Goal: Task Accomplishment & Management: Use online tool/utility

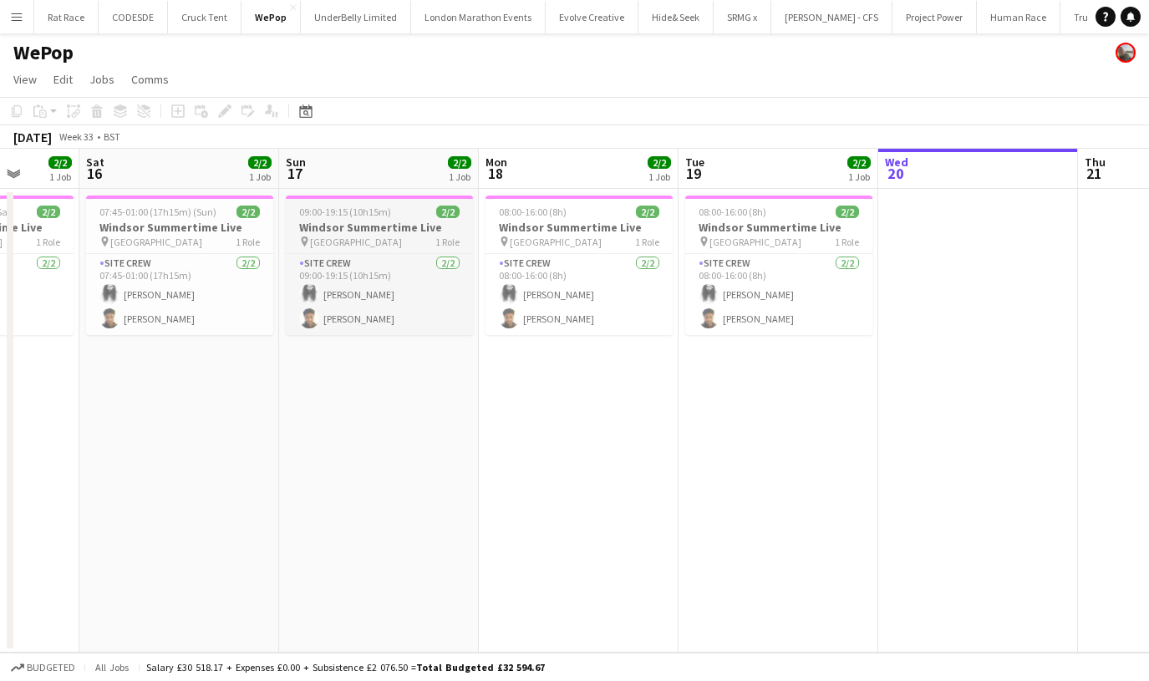
scroll to position [0, 513]
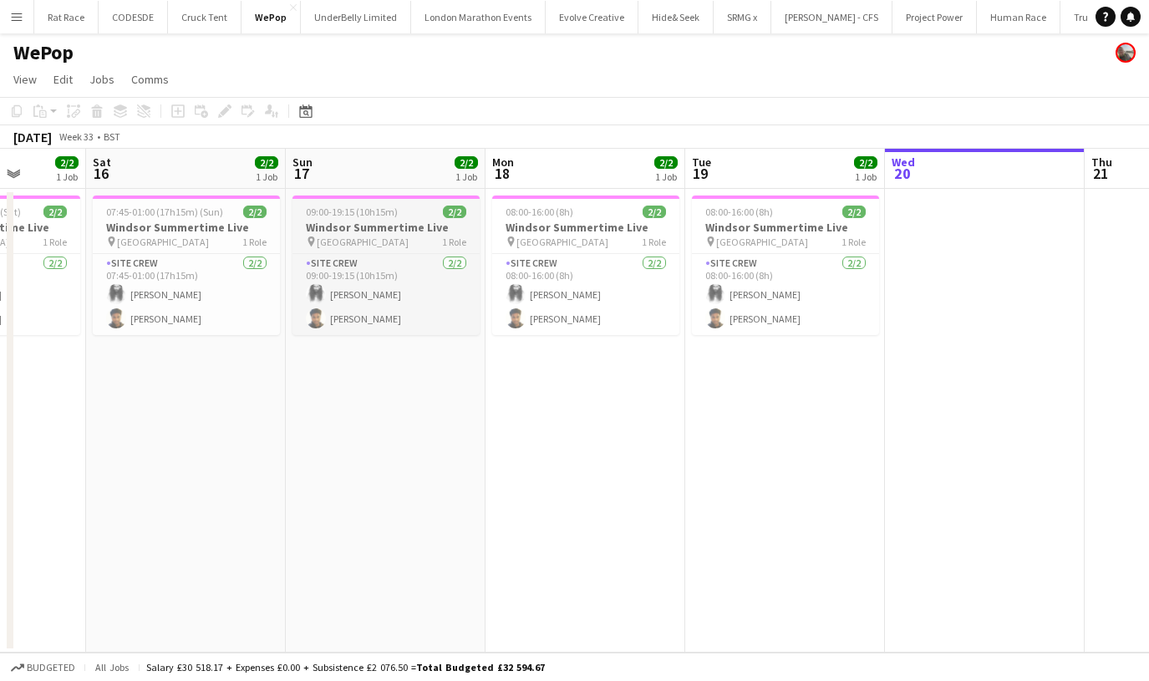
click at [353, 227] on h3 "Windsor Summertime Live" at bounding box center [386, 227] width 187 height 15
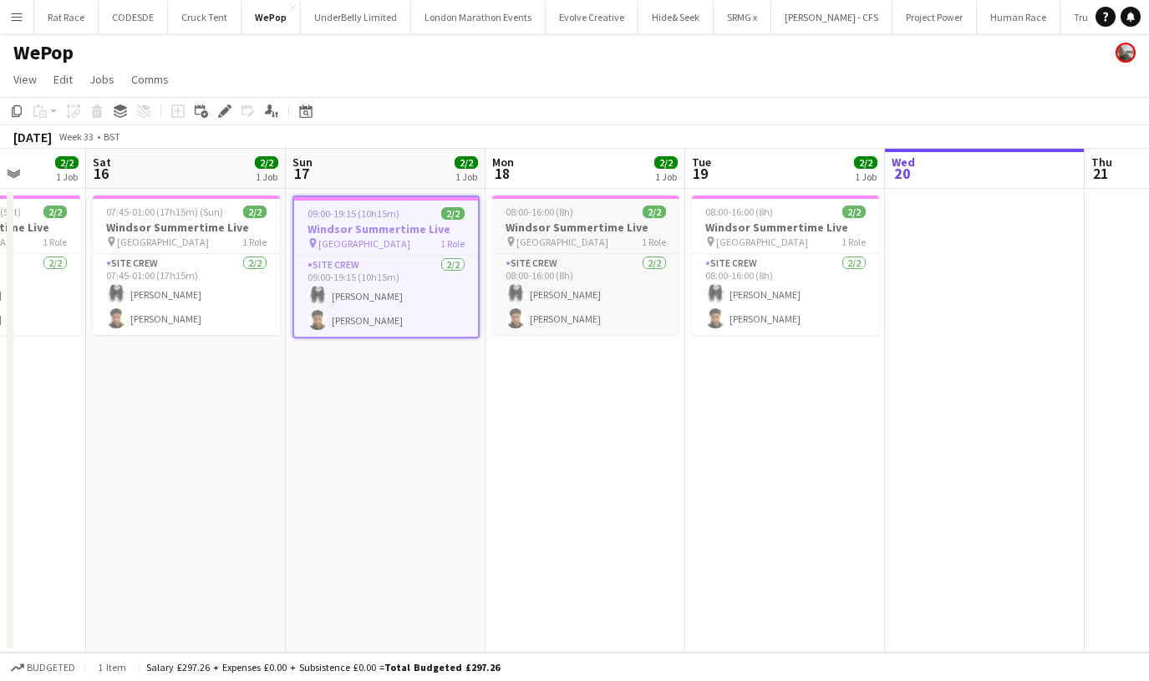
click at [572, 214] on span "08:00-16:00 (8h)" at bounding box center [540, 212] width 68 height 13
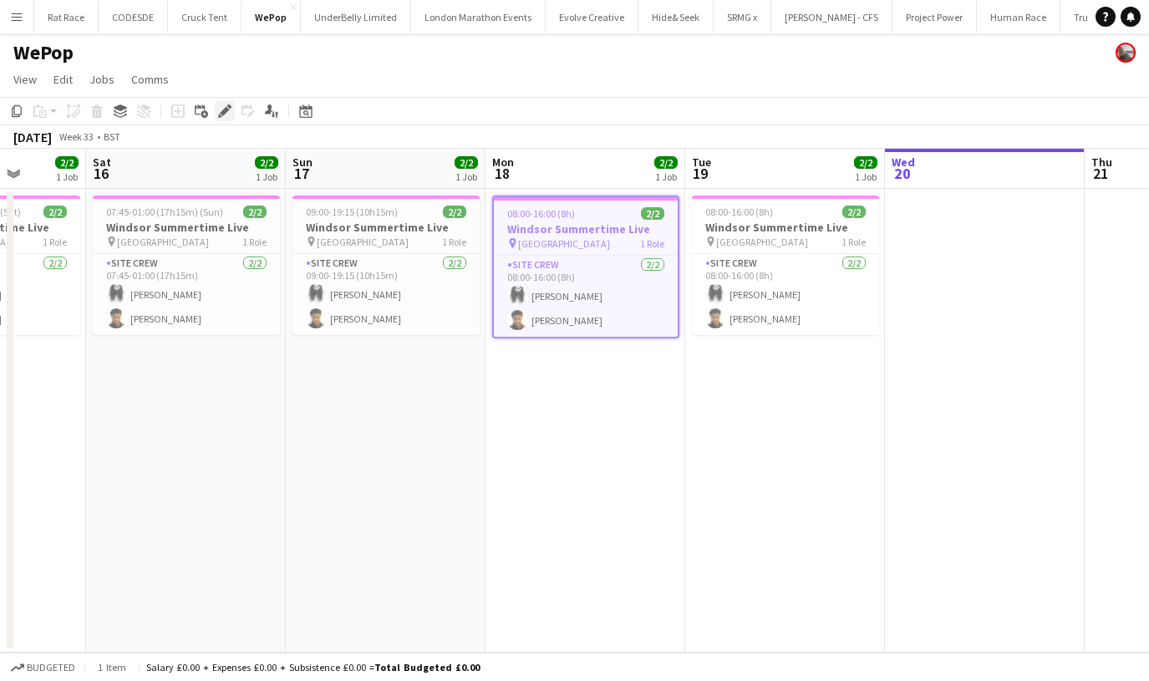
click at [219, 115] on icon at bounding box center [220, 116] width 4 height 4
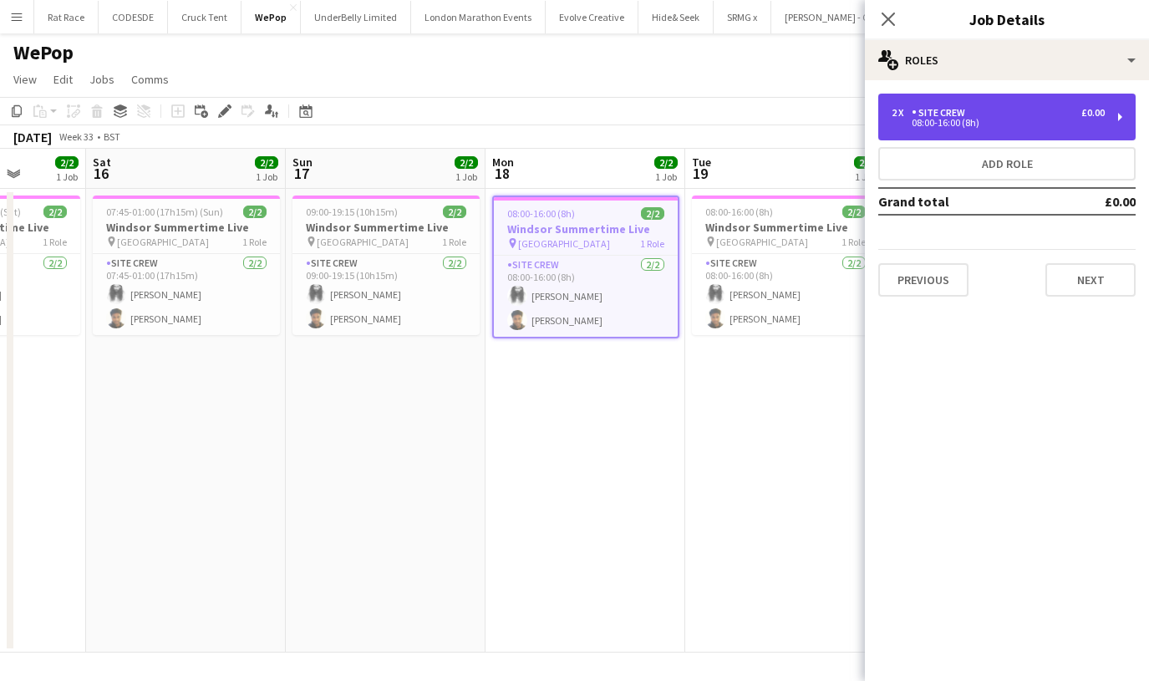
click at [923, 115] on div "Site Crew" at bounding box center [942, 113] width 60 height 12
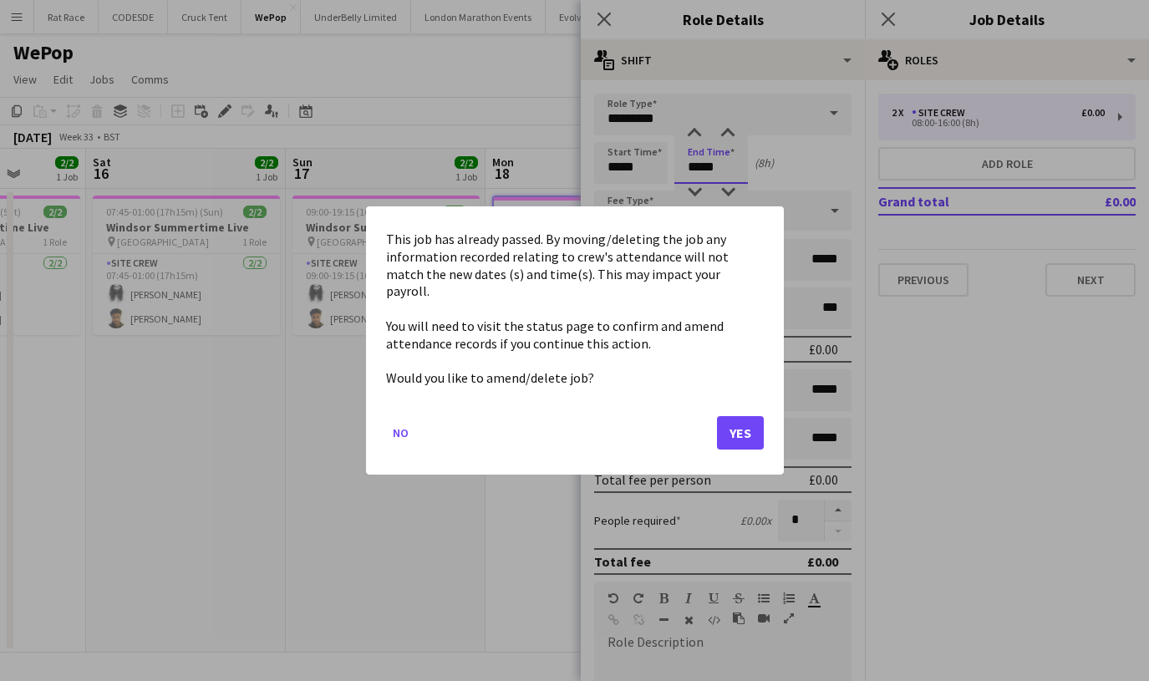
click at [709, 178] on body "Menu Boards Boards Boards All jobs Status Workforce Workforce My Workforce Recr…" at bounding box center [574, 340] width 1149 height 681
click at [734, 420] on button "Yes" at bounding box center [740, 432] width 47 height 33
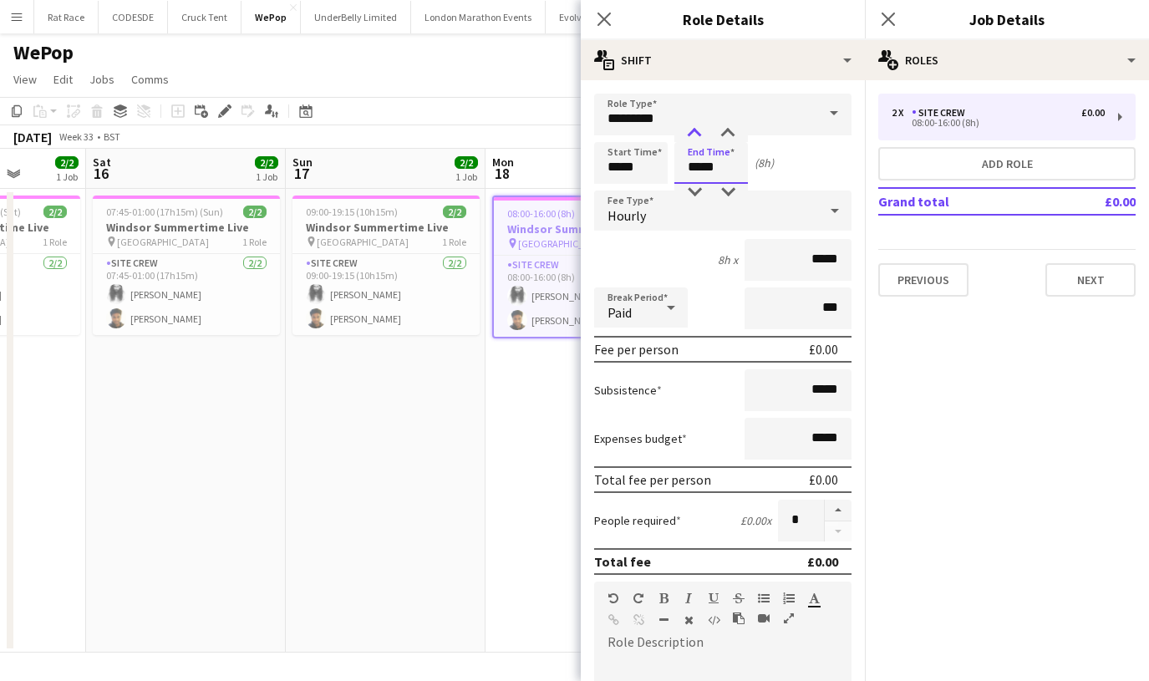
click at [700, 138] on div at bounding box center [694, 133] width 33 height 17
type input "*****"
click at [700, 138] on div at bounding box center [694, 133] width 33 height 17
drag, startPoint x: 838, startPoint y: 257, endPoint x: 698, endPoint y: 257, distance: 139.6
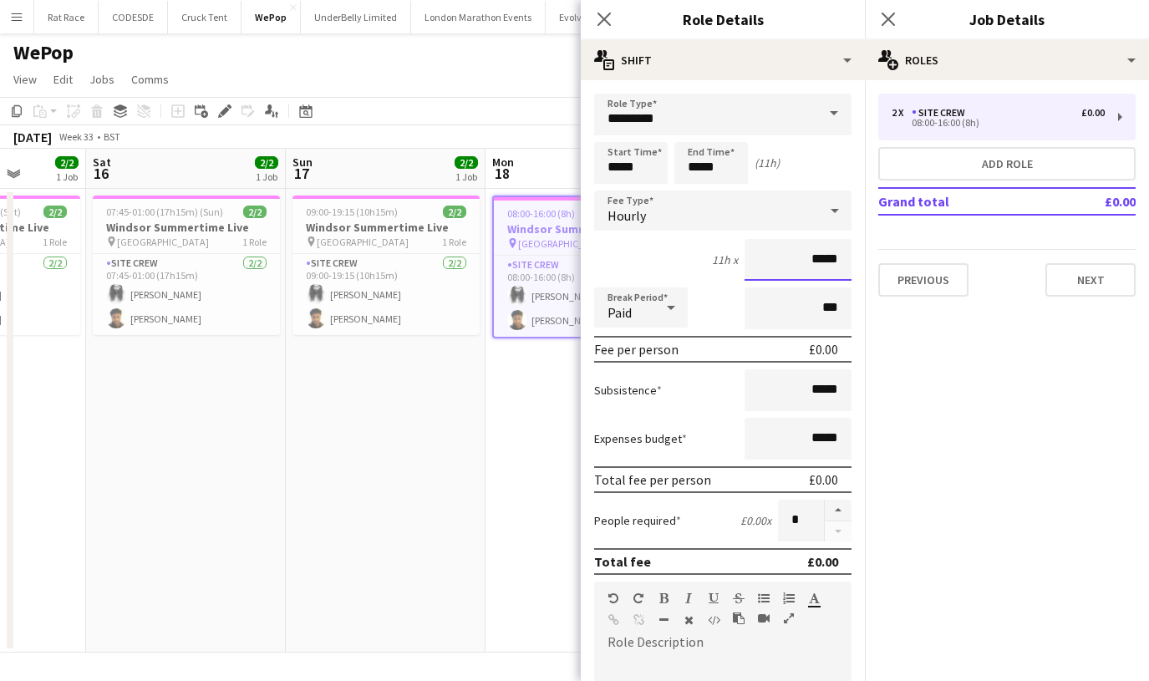
click at [698, 257] on div "11h x *****" at bounding box center [722, 260] width 257 height 42
type input "*****"
click at [887, 13] on icon "Close pop-in" at bounding box center [888, 19] width 16 height 16
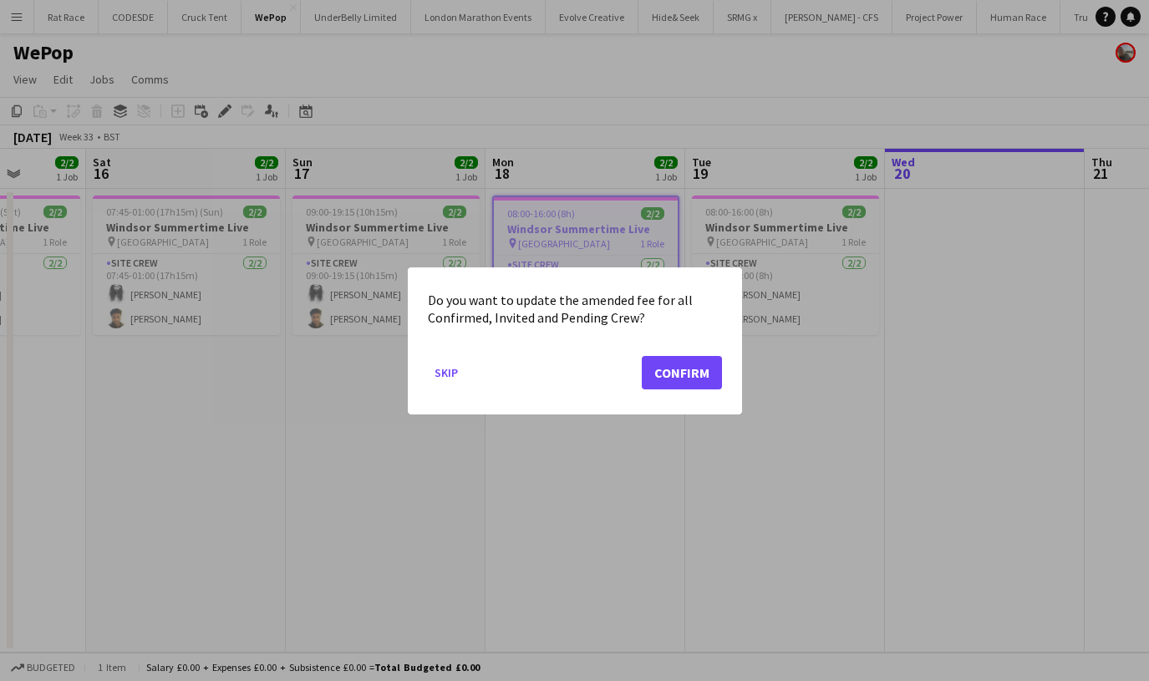
click at [705, 379] on button "Confirm" at bounding box center [682, 371] width 80 height 33
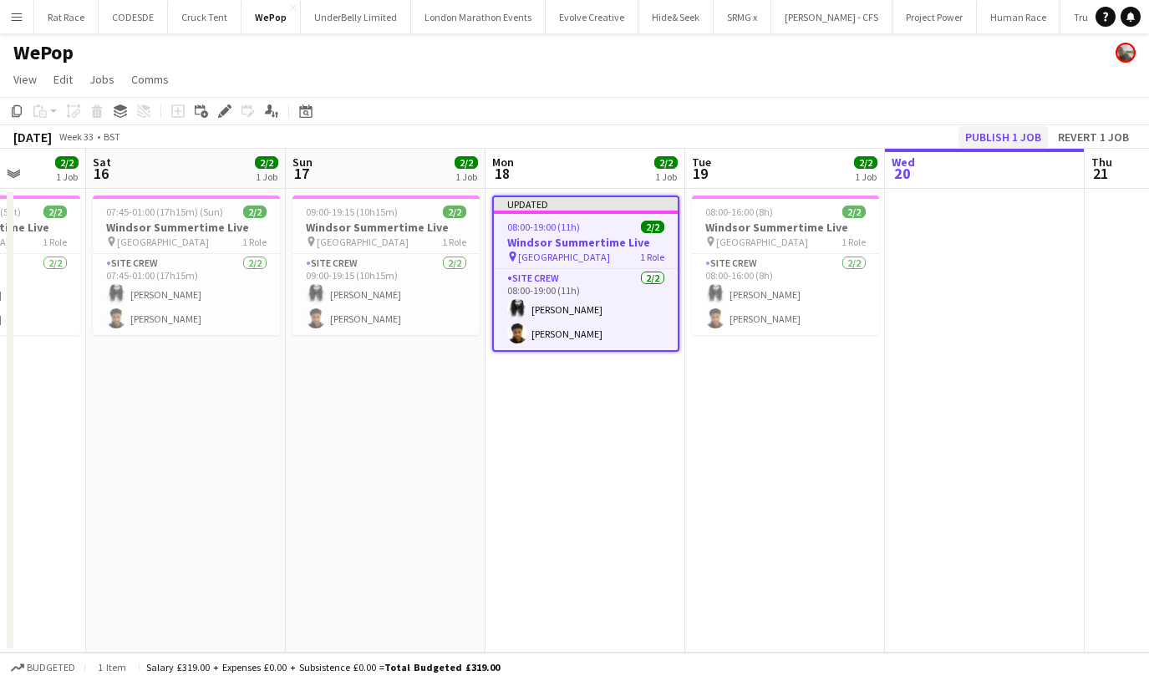
click at [990, 131] on button "Publish 1 job" at bounding box center [1003, 137] width 89 height 22
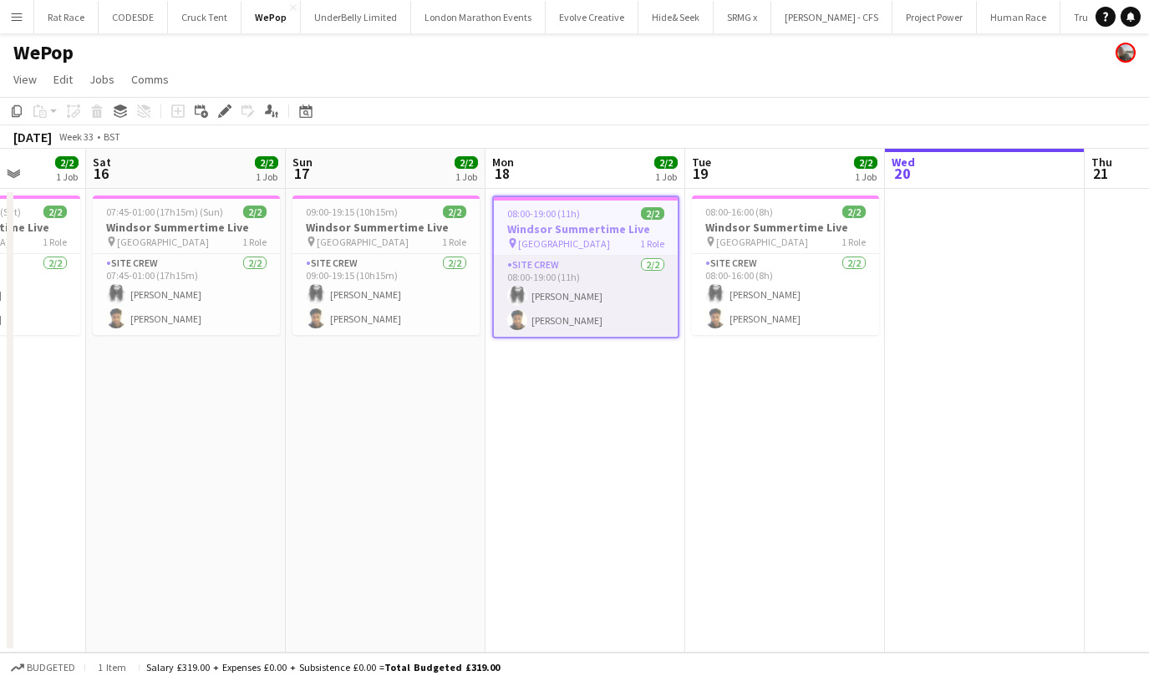
click at [572, 274] on app-card-role "Site Crew [DATE] 08:00-19:00 (11h) [PERSON_NAME] [PERSON_NAME]" at bounding box center [586, 296] width 184 height 81
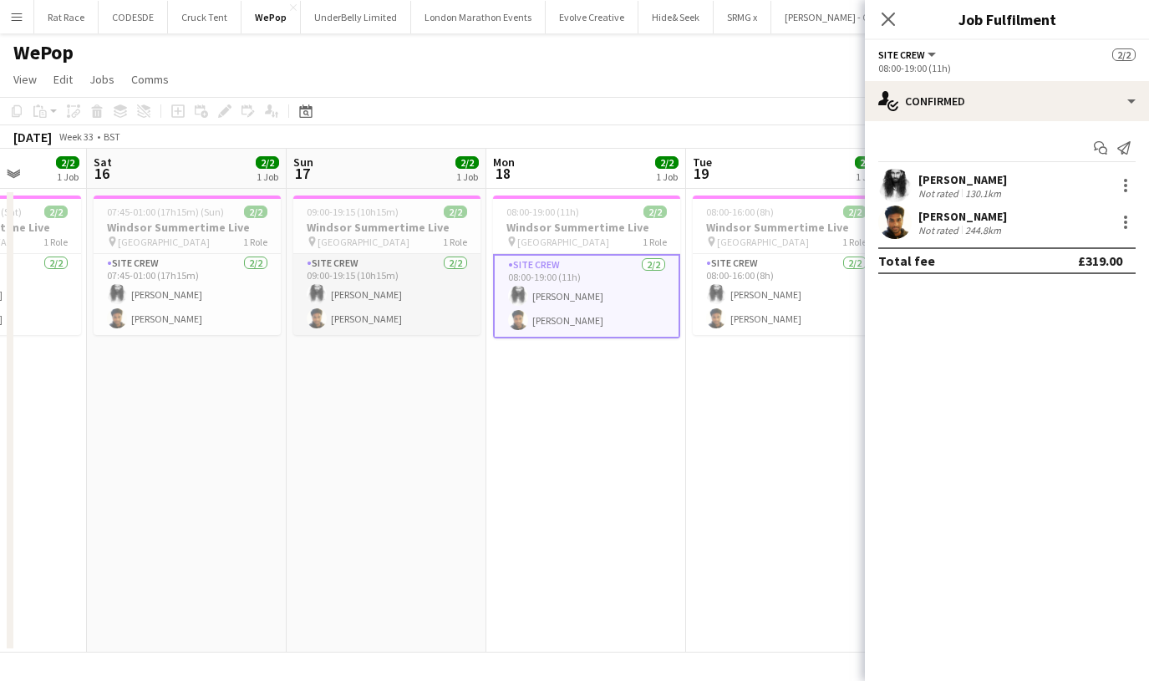
click at [319, 282] on app-card-role "Site Crew [DATE] 09:00-19:15 (10h15m) [PERSON_NAME] [PERSON_NAME]" at bounding box center [386, 294] width 187 height 81
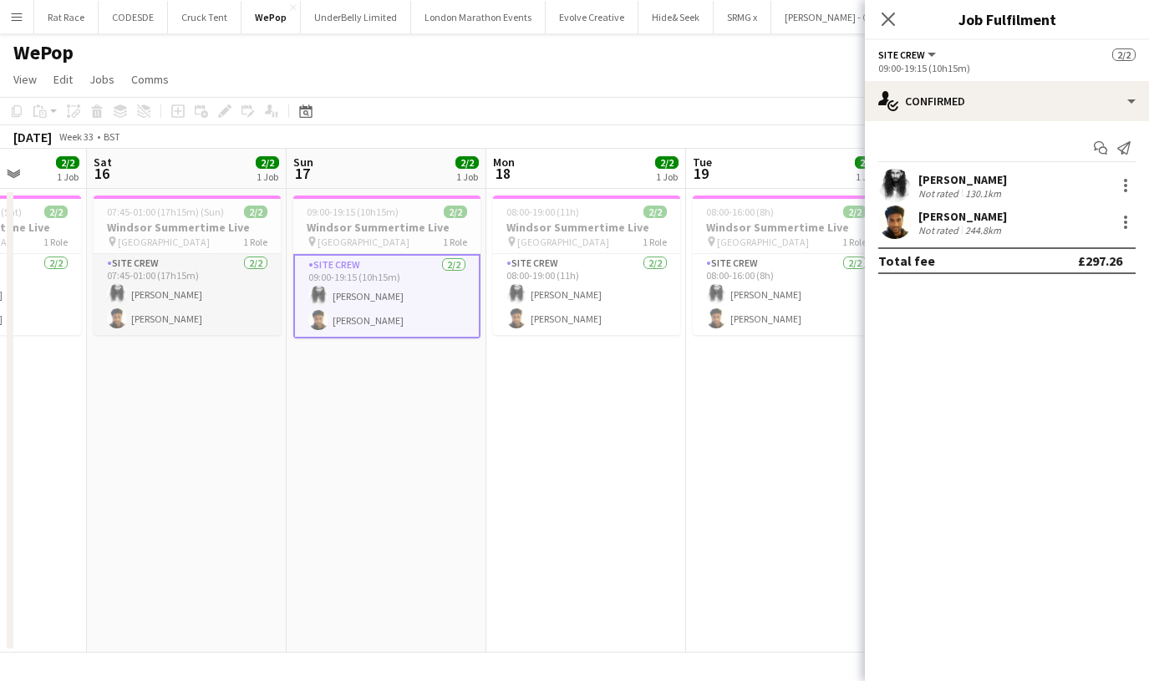
click at [238, 316] on app-card-role "Site Crew [DATE] 07:45-01:00 (17h15m) [PERSON_NAME] [PERSON_NAME]" at bounding box center [187, 294] width 187 height 81
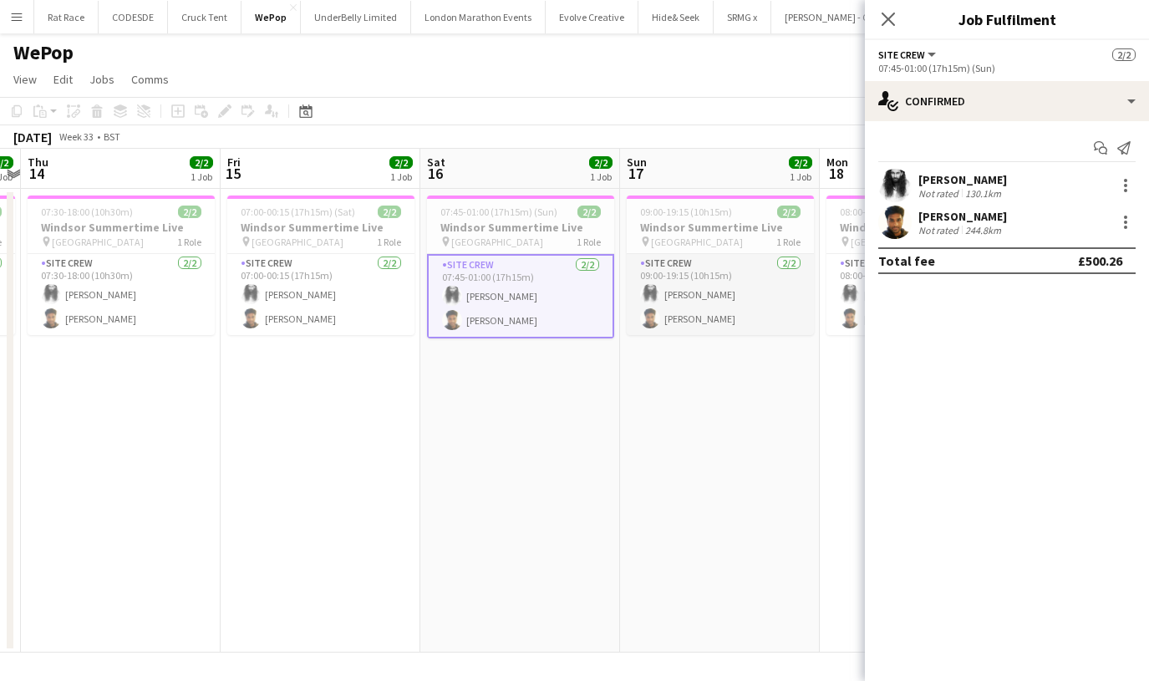
scroll to position [0, 376]
click at [879, 14] on app-icon "Close pop-in" at bounding box center [889, 20] width 24 height 24
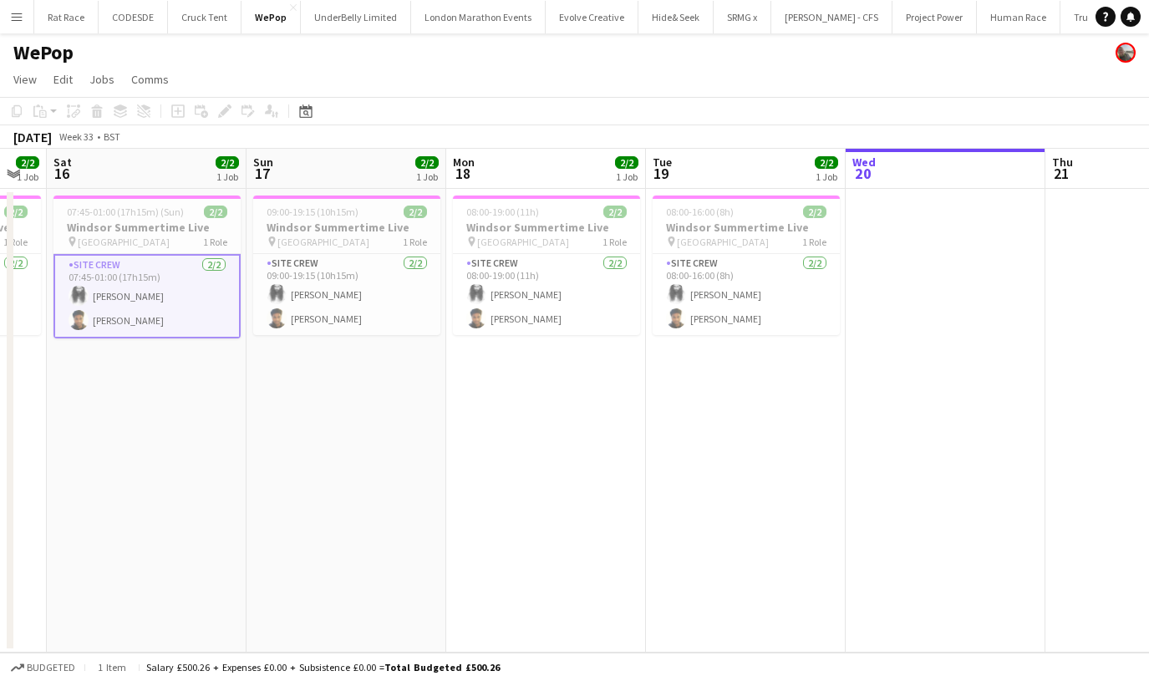
scroll to position [0, 587]
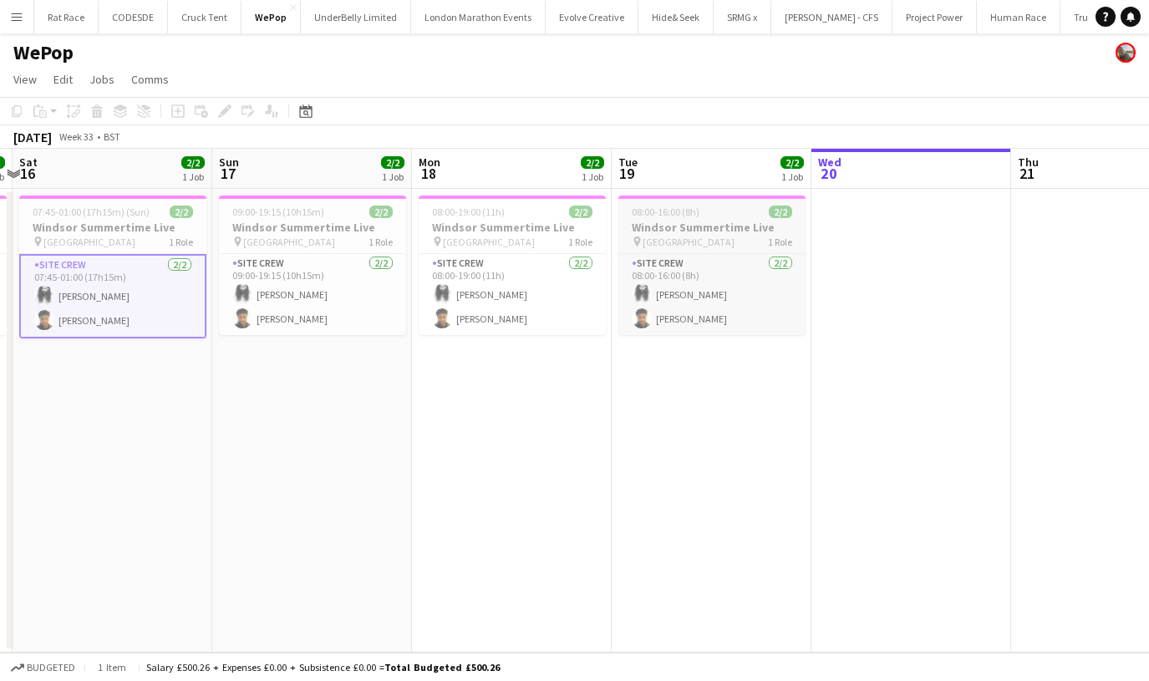
click at [651, 228] on h3 "Windsor Summertime Live" at bounding box center [712, 227] width 187 height 15
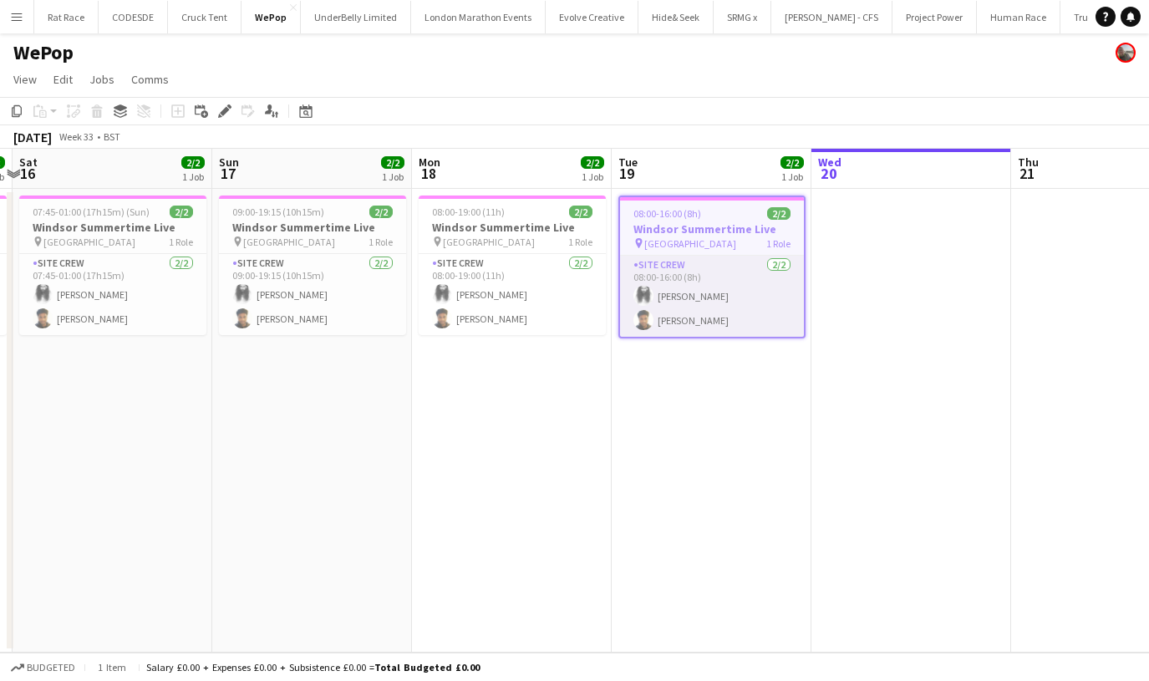
click at [653, 293] on app-user-avatar at bounding box center [644, 296] width 20 height 20
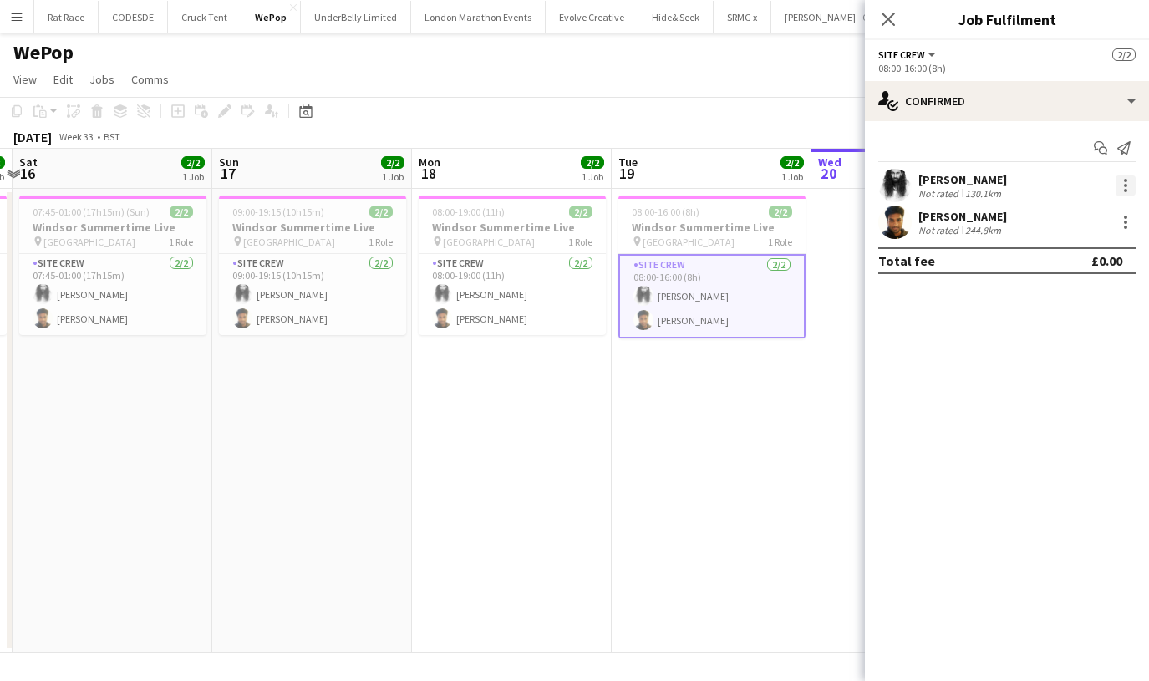
click at [1131, 189] on div at bounding box center [1126, 186] width 20 height 20
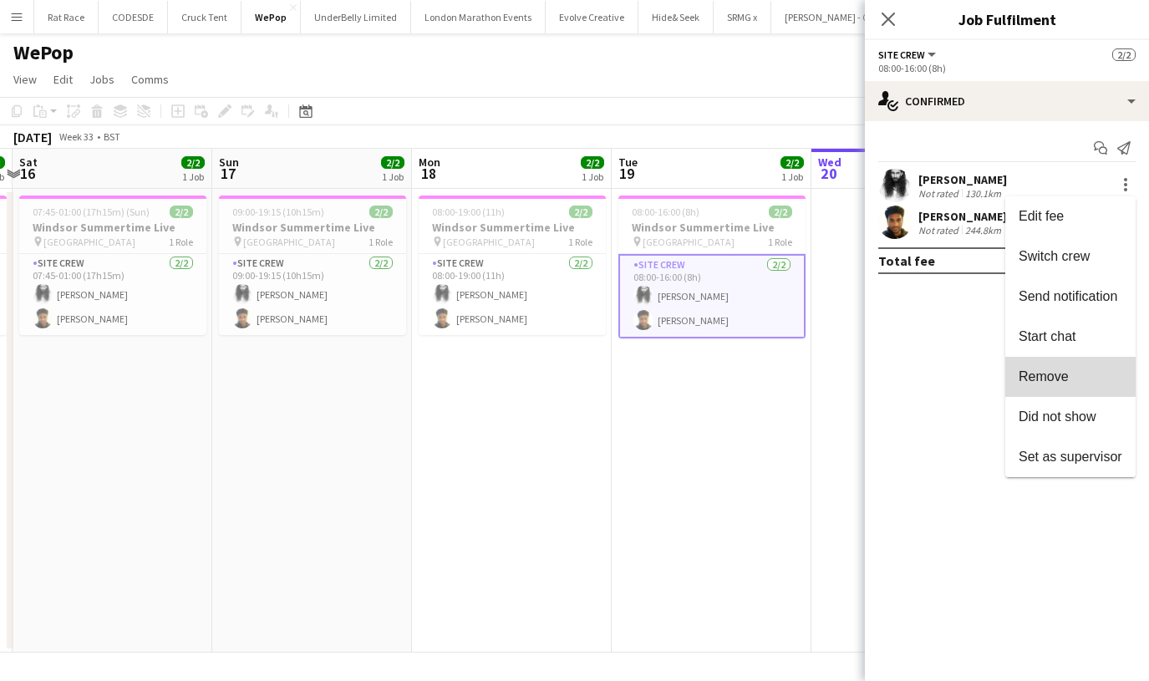
click at [1077, 382] on span "Remove" at bounding box center [1071, 376] width 104 height 15
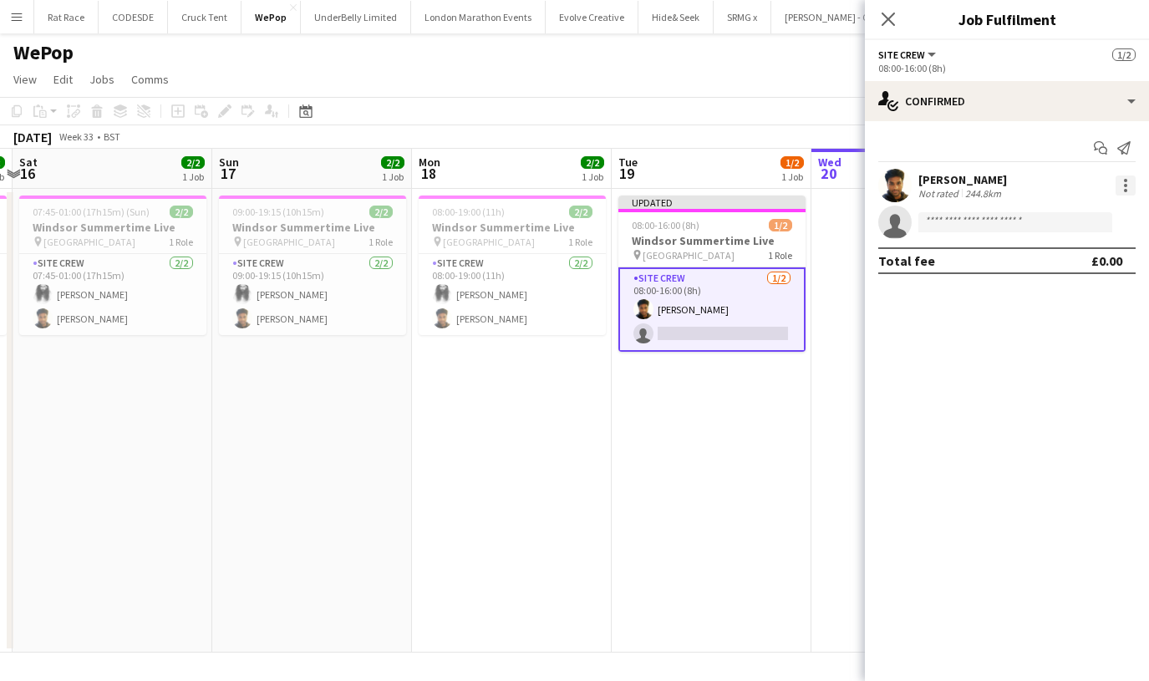
click at [1118, 186] on div at bounding box center [1126, 186] width 20 height 20
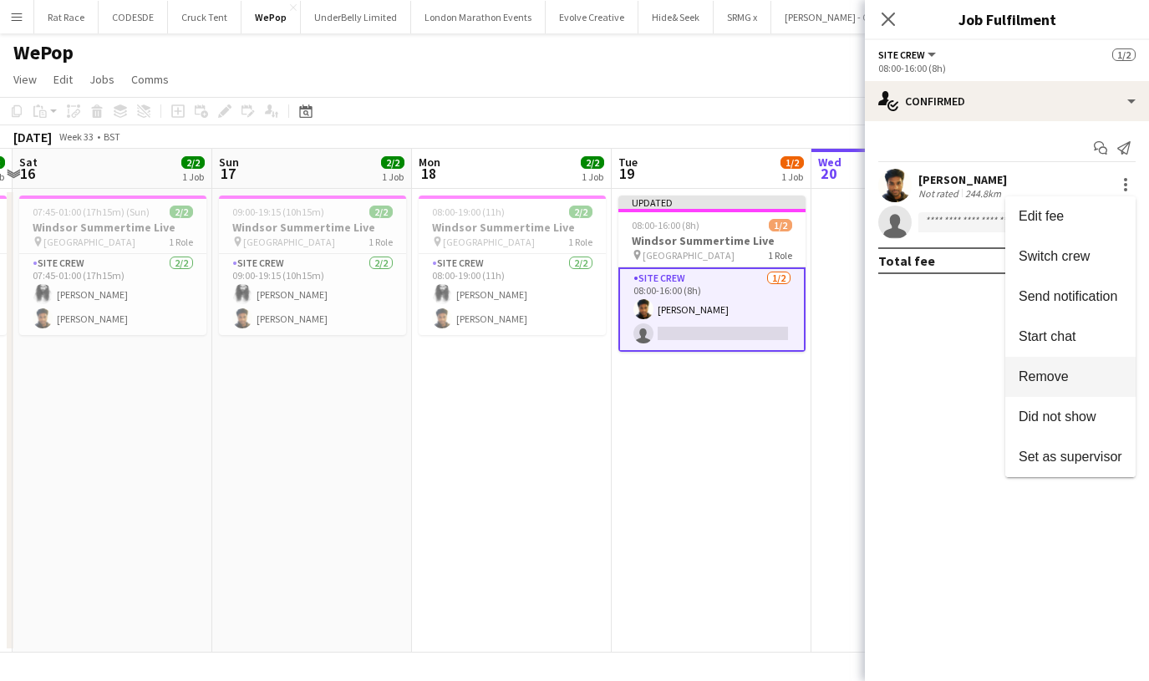
click at [1045, 376] on span "Remove" at bounding box center [1044, 376] width 50 height 14
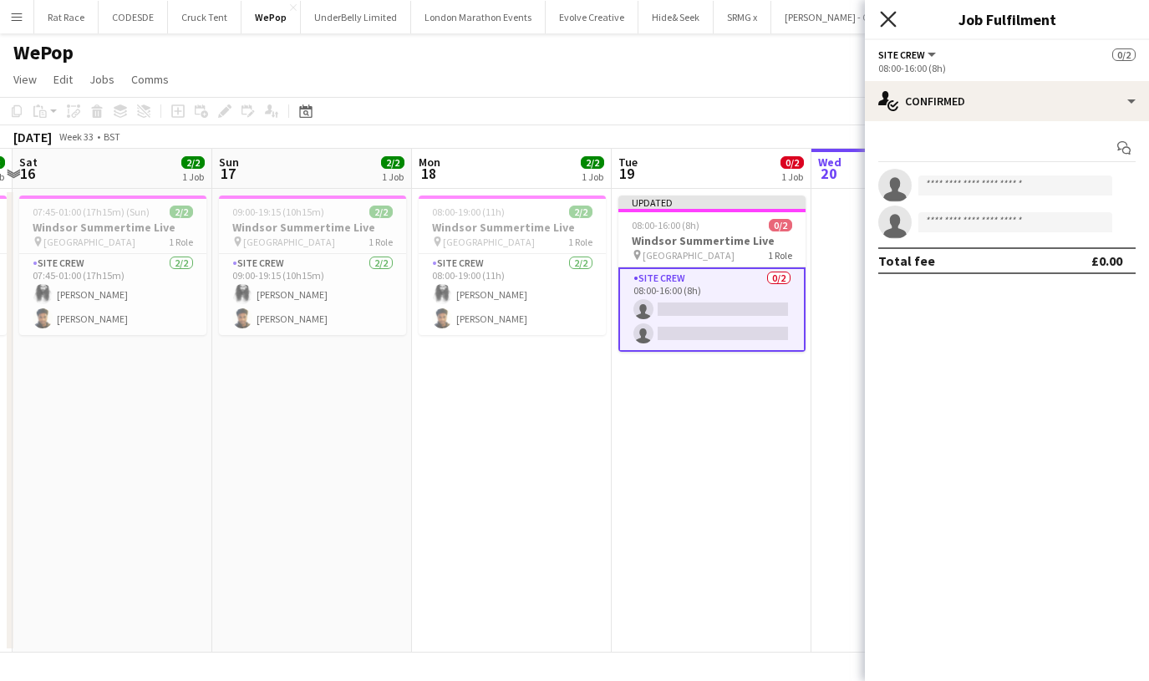
click at [886, 24] on icon "Close pop-in" at bounding box center [888, 19] width 16 height 16
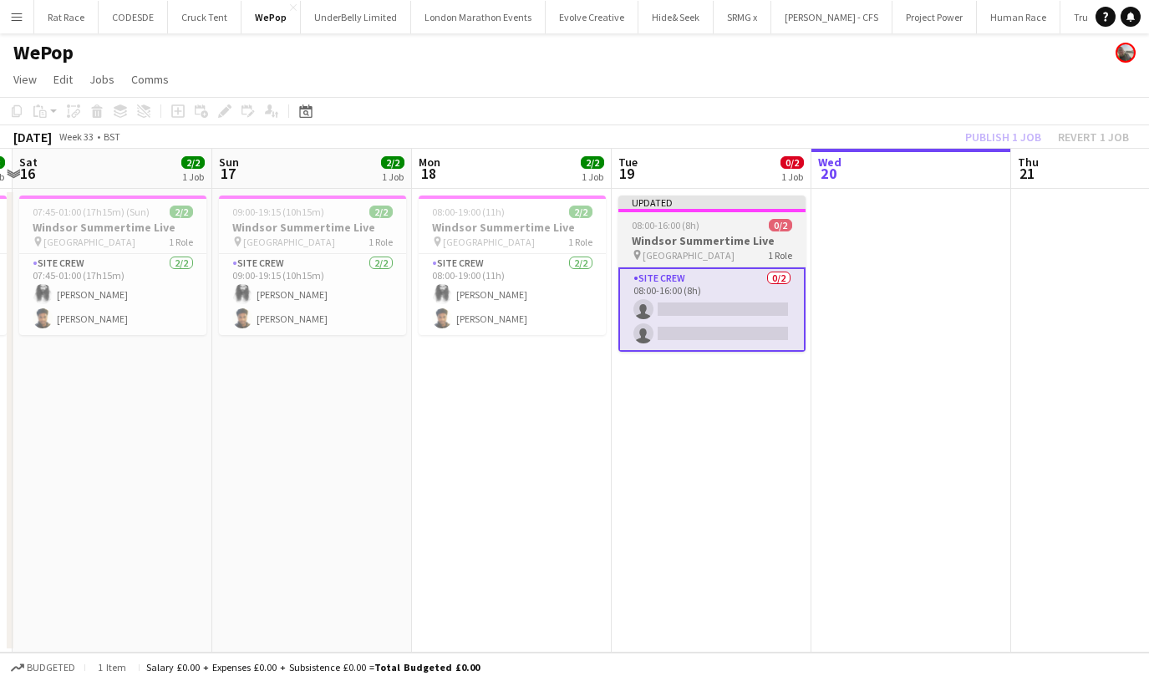
click at [710, 227] on div "08:00-16:00 (8h) 0/2" at bounding box center [712, 225] width 187 height 13
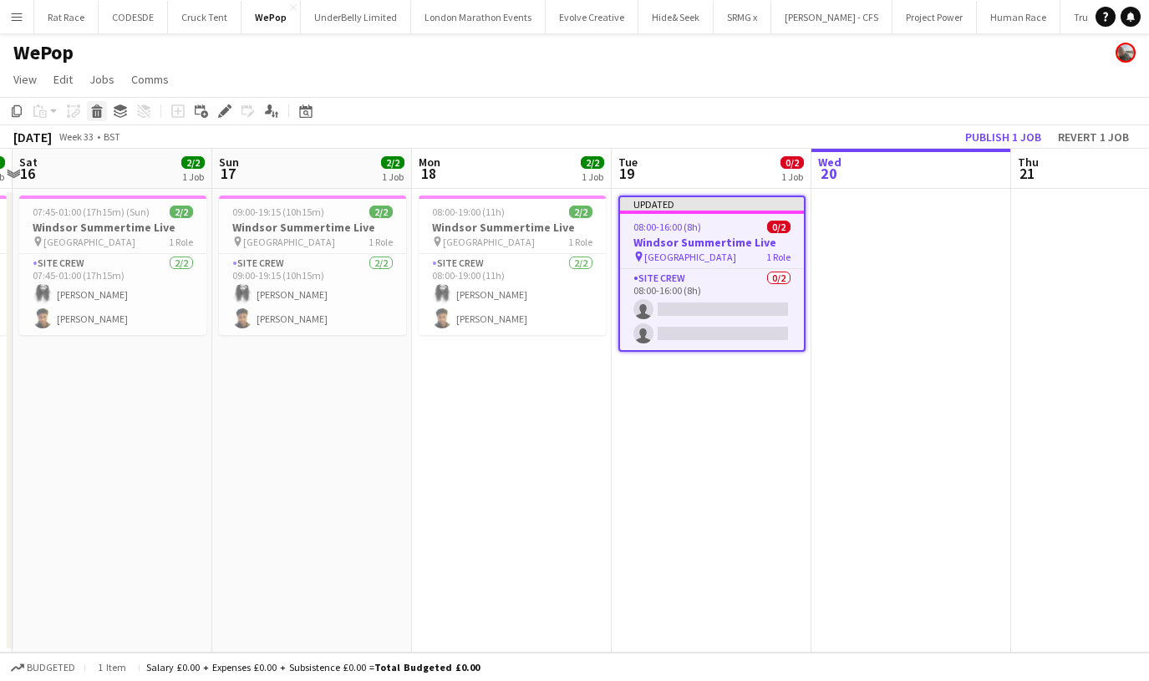
click at [99, 115] on icon "Delete" at bounding box center [96, 110] width 13 height 13
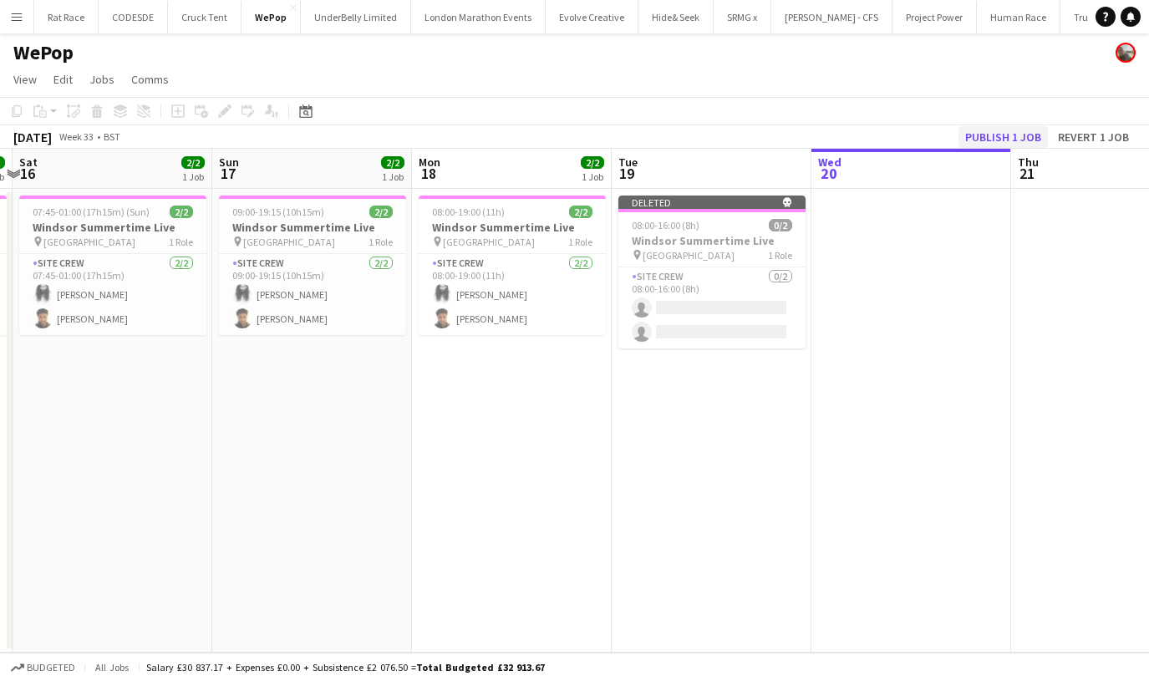
click at [983, 135] on button "Publish 1 job" at bounding box center [1003, 137] width 89 height 22
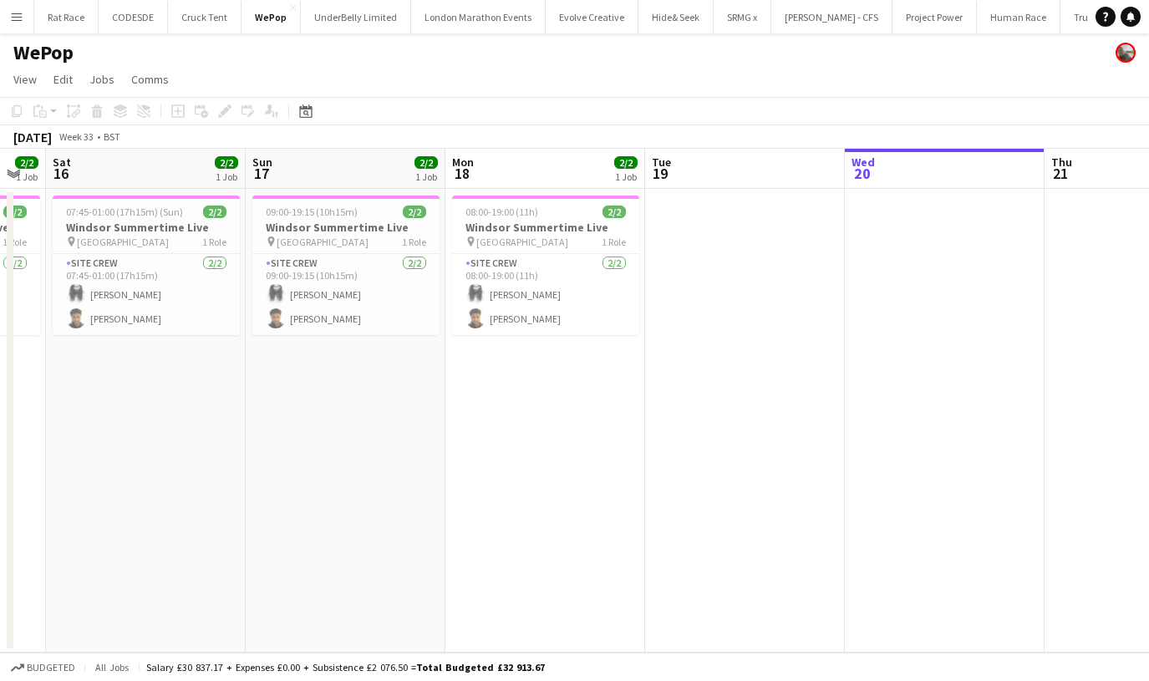
scroll to position [0, 0]
click at [503, 263] on app-card-role "Site Crew [DATE] 08:00-19:00 (11h) [PERSON_NAME] [PERSON_NAME]" at bounding box center [545, 294] width 187 height 81
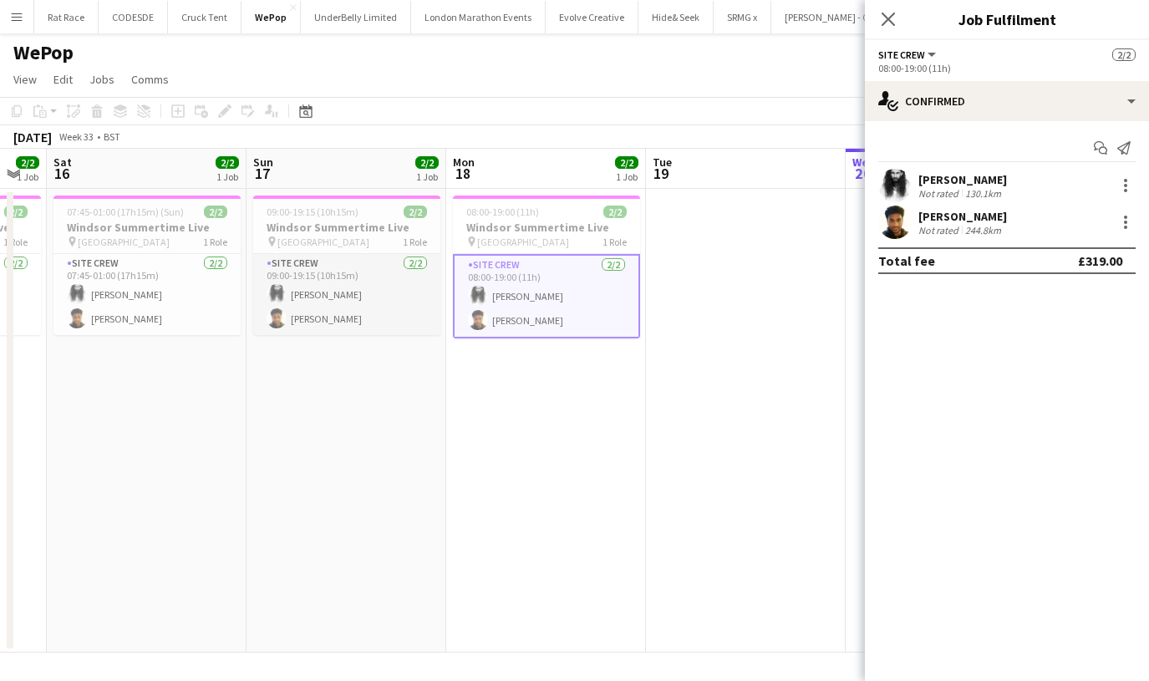
click at [404, 291] on app-card-role "Site Crew [DATE] 09:00-19:15 (10h15m) [PERSON_NAME] [PERSON_NAME]" at bounding box center [346, 294] width 187 height 81
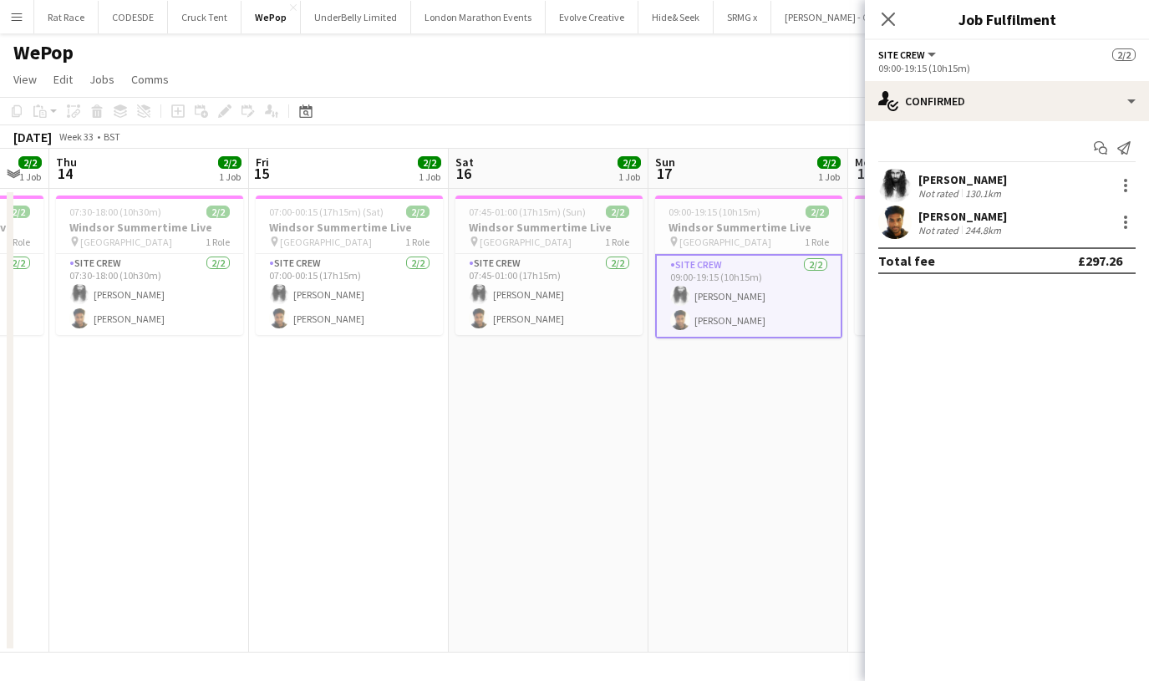
scroll to position [0, 415]
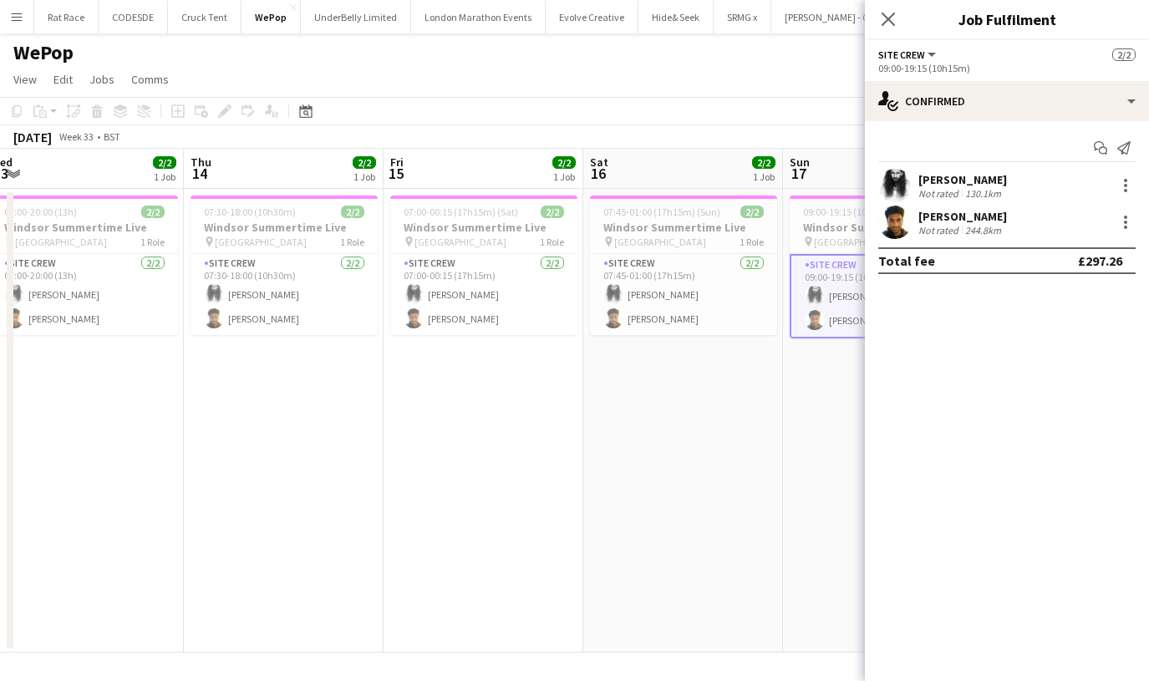
click at [14, 18] on app-icon "Menu" at bounding box center [16, 16] width 13 height 13
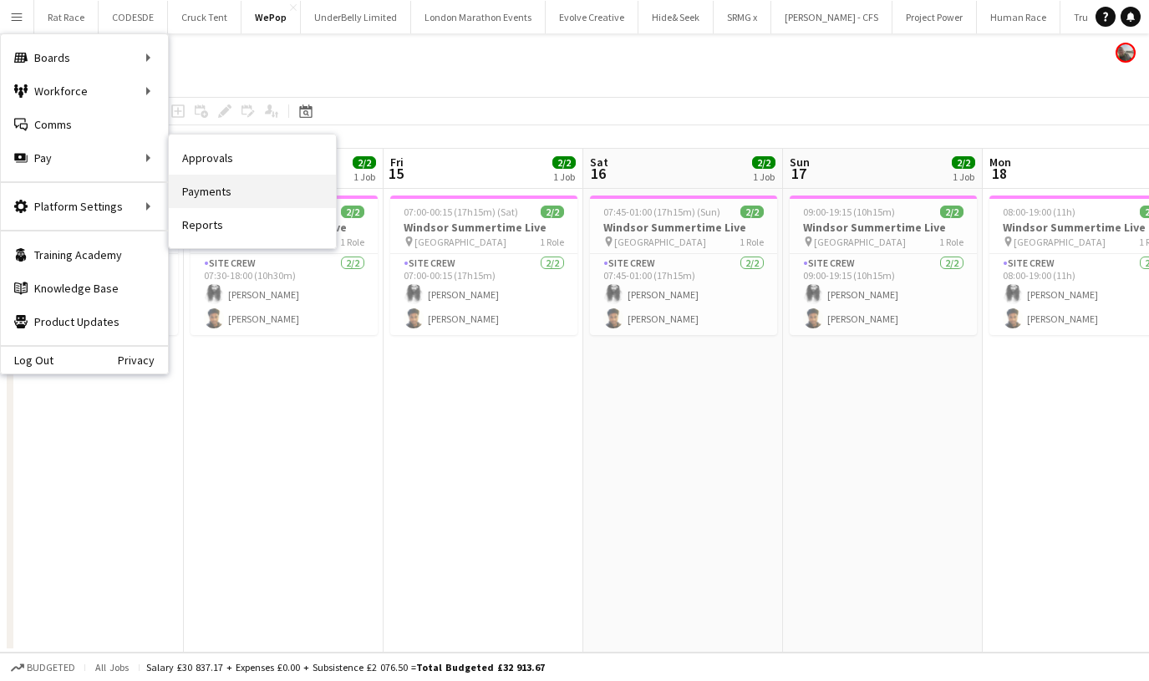
click at [221, 190] on link "Payments" at bounding box center [252, 191] width 167 height 33
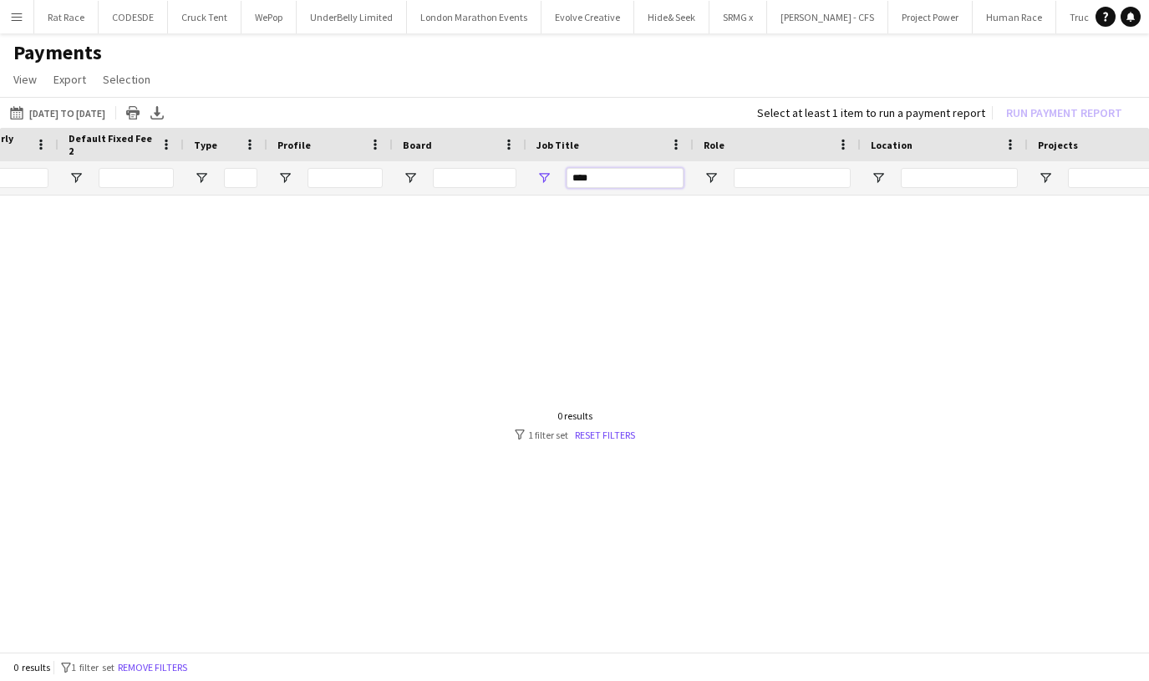
drag, startPoint x: 660, startPoint y: 181, endPoint x: 469, endPoint y: 161, distance: 191.6
click at [469, 161] on div at bounding box center [217, 177] width 2794 height 33
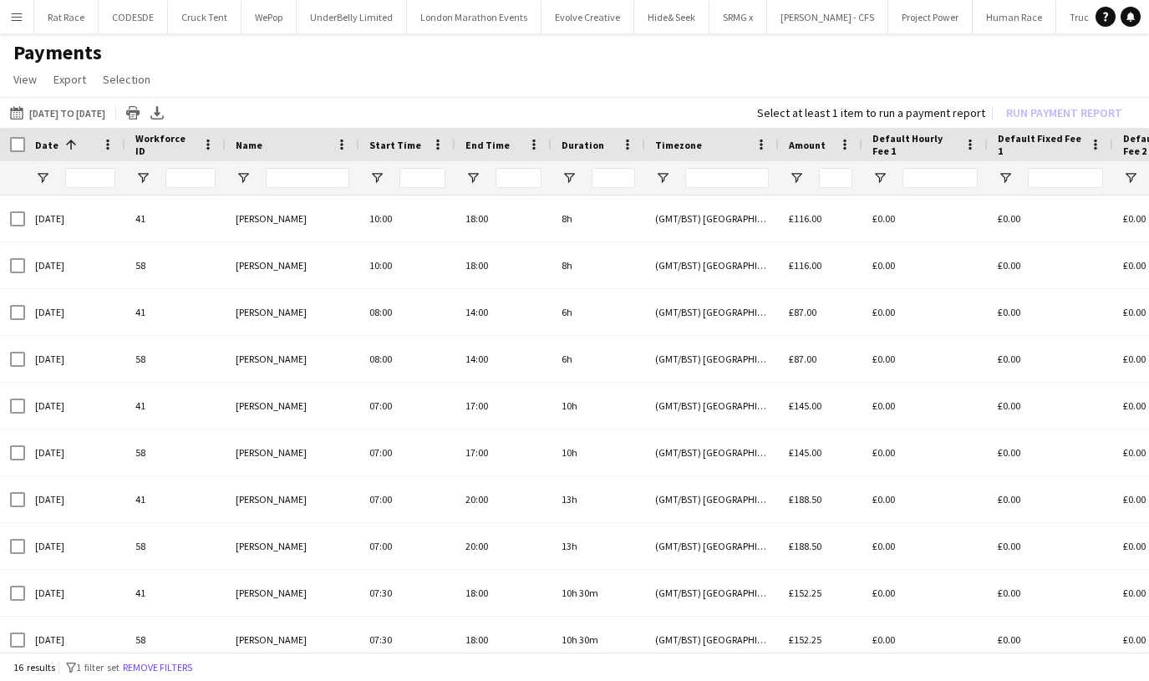
type input "****"
click at [14, 152] on div at bounding box center [12, 144] width 25 height 33
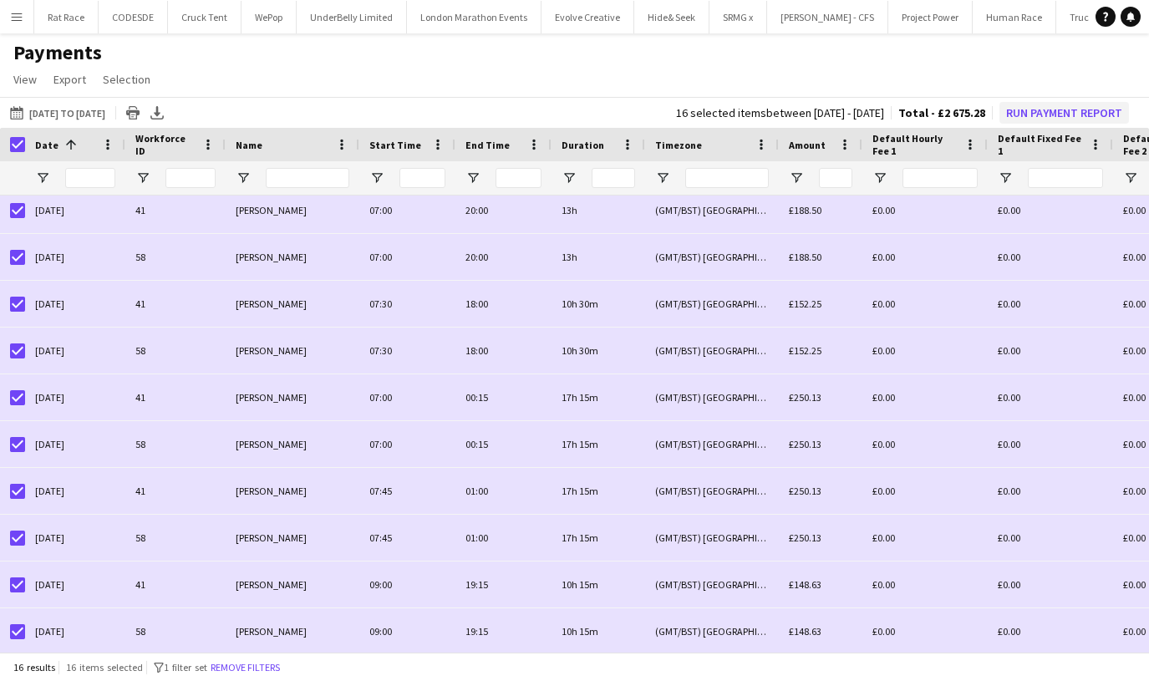
click at [1056, 106] on button "Run Payment Report" at bounding box center [1065, 113] width 130 height 22
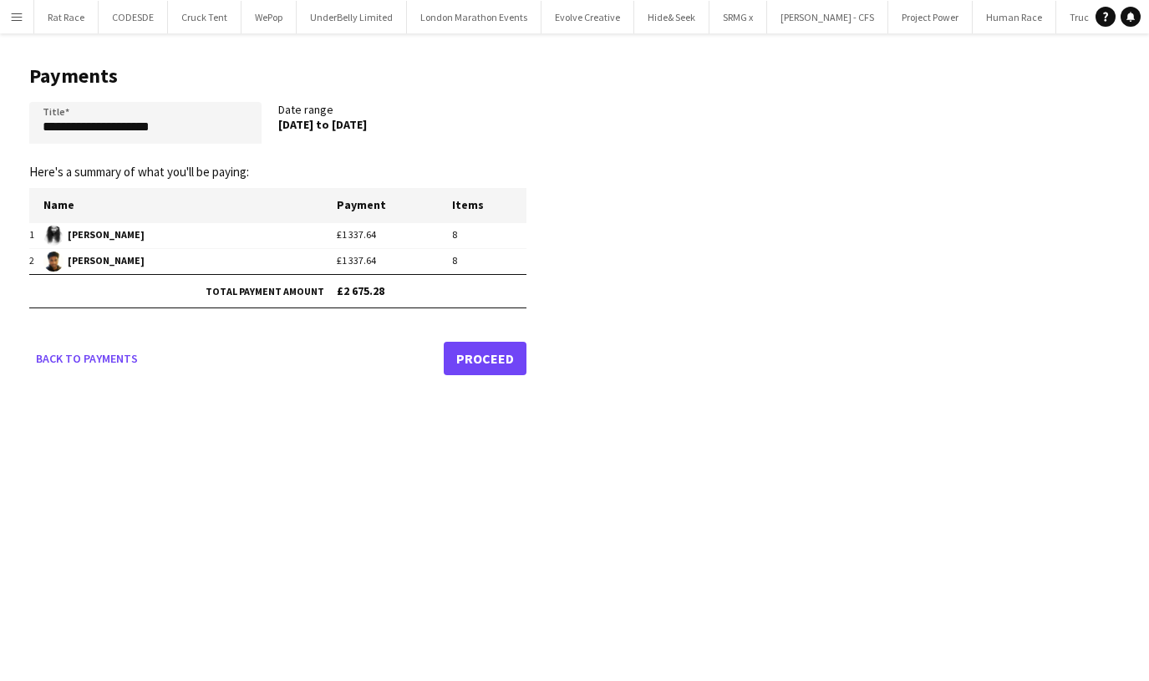
click at [510, 364] on link "Proceed" at bounding box center [485, 358] width 83 height 33
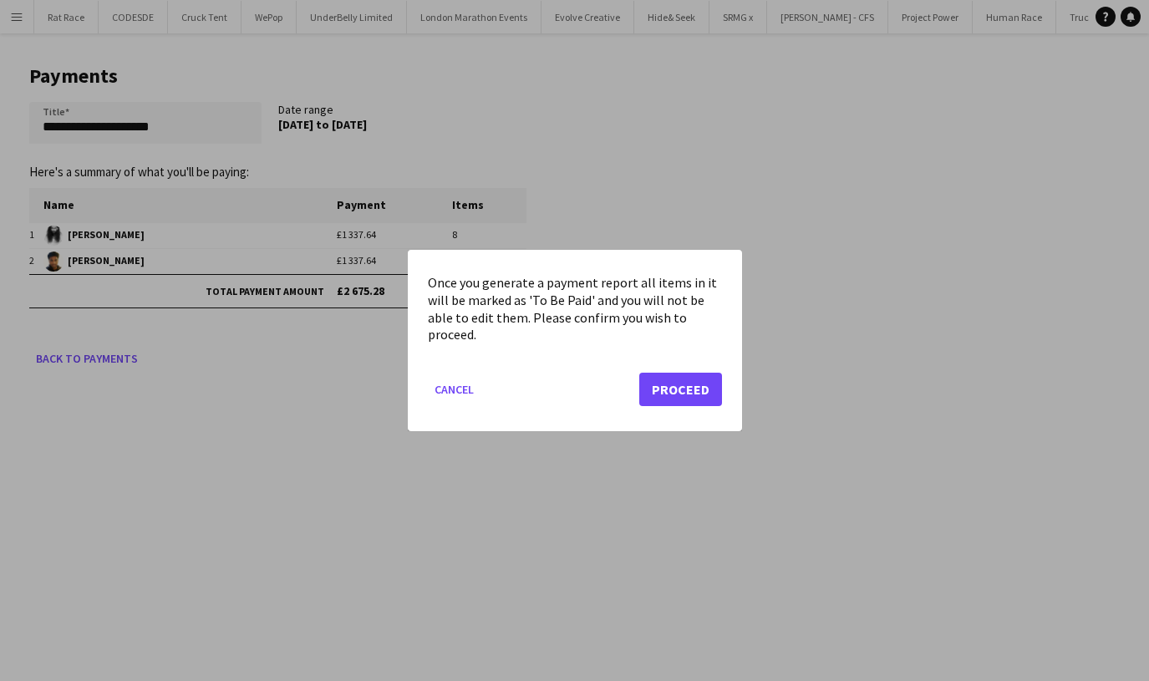
click at [739, 382] on div "Once you generate a payment report all items in it will be marked as 'To Be Pai…" at bounding box center [575, 340] width 334 height 181
click at [711, 383] on button "Proceed" at bounding box center [680, 389] width 83 height 33
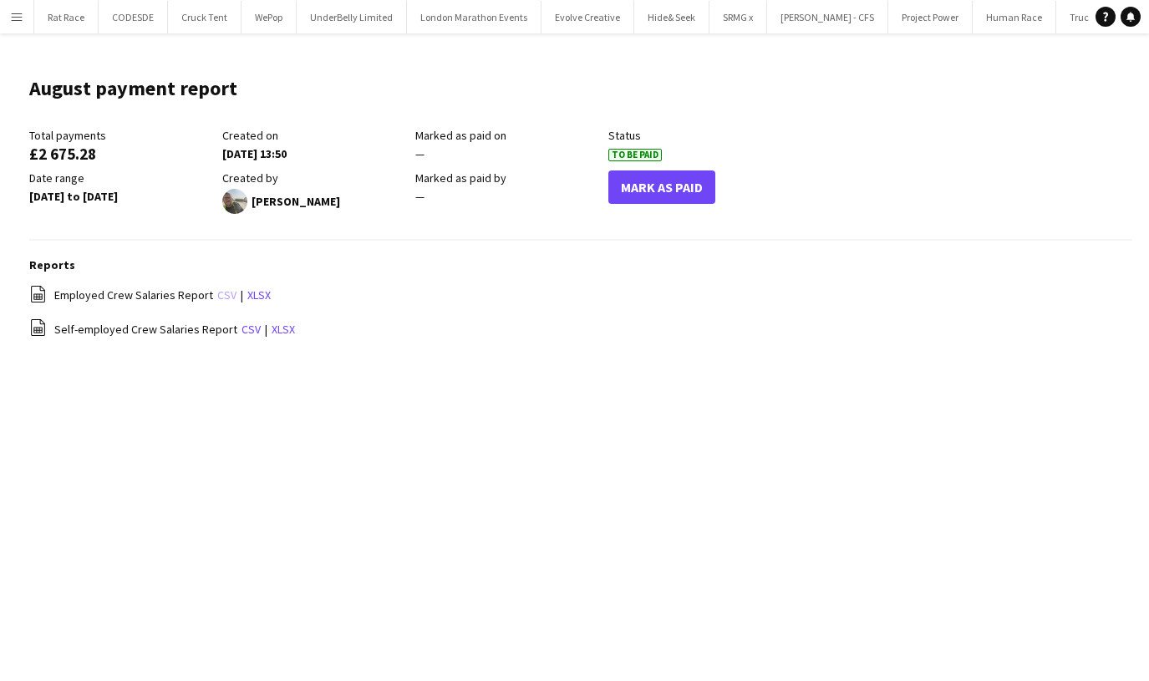
click at [219, 290] on link "csv" at bounding box center [226, 295] width 19 height 15
click at [242, 328] on link "csv" at bounding box center [251, 329] width 19 height 15
